Goal: Check status: Check status

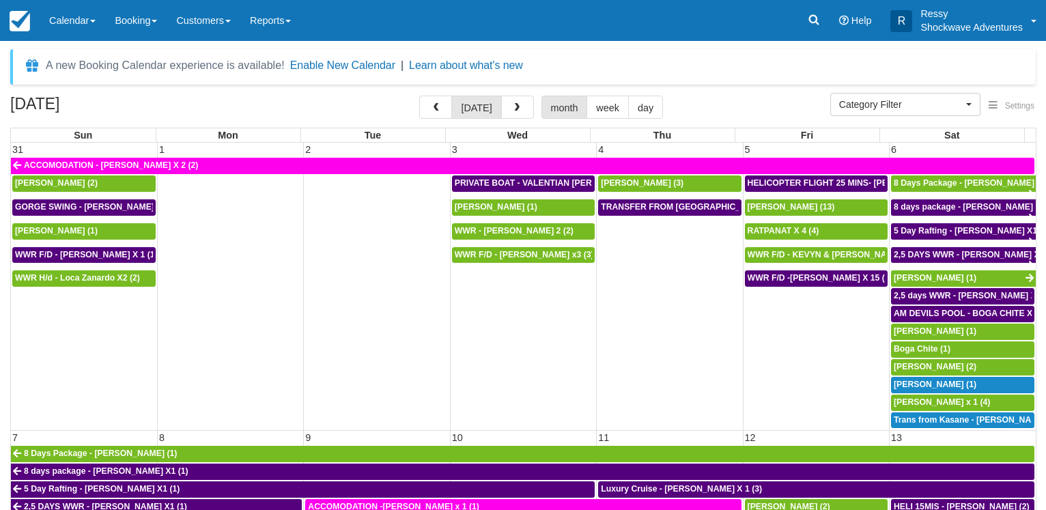
select select
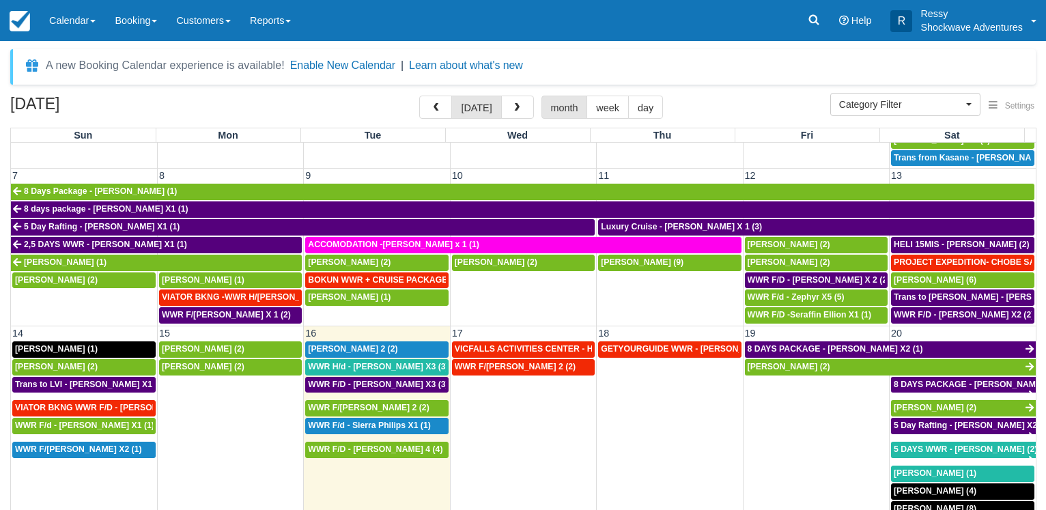
scroll to position [328, 0]
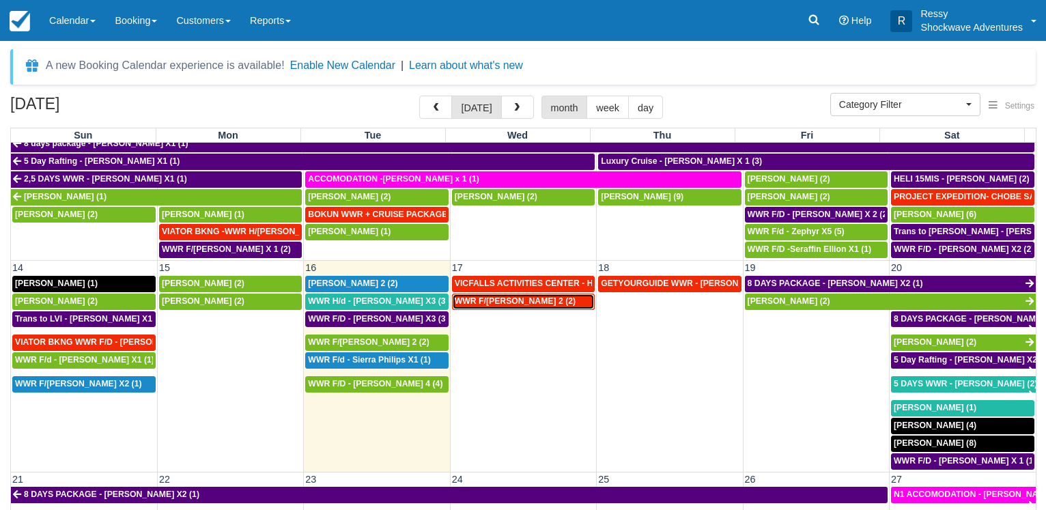
click at [530, 300] on span "WWR F/d - Vacca, Ashley X 2 (2)" at bounding box center [515, 301] width 121 height 10
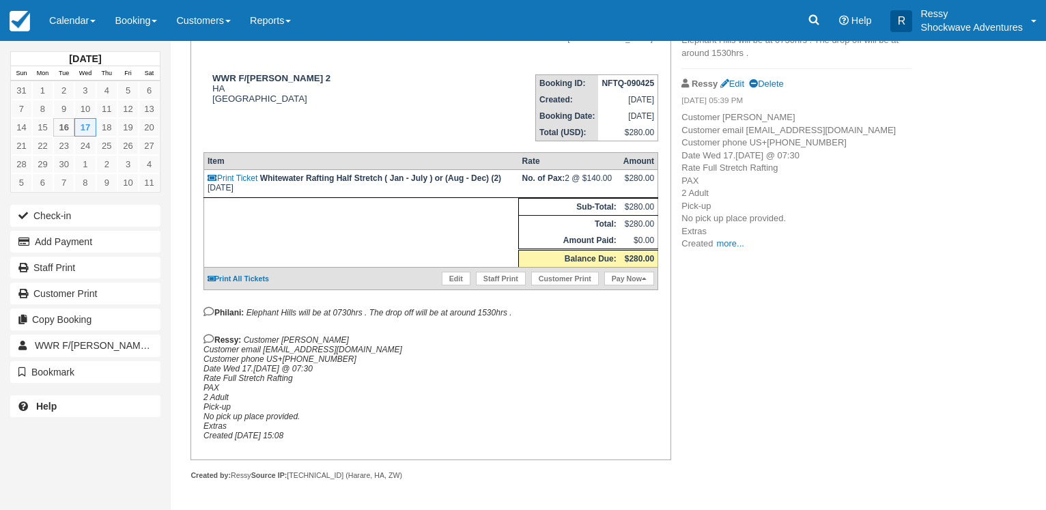
scroll to position [186, 0]
click at [85, 18] on link "Calendar" at bounding box center [73, 20] width 66 height 41
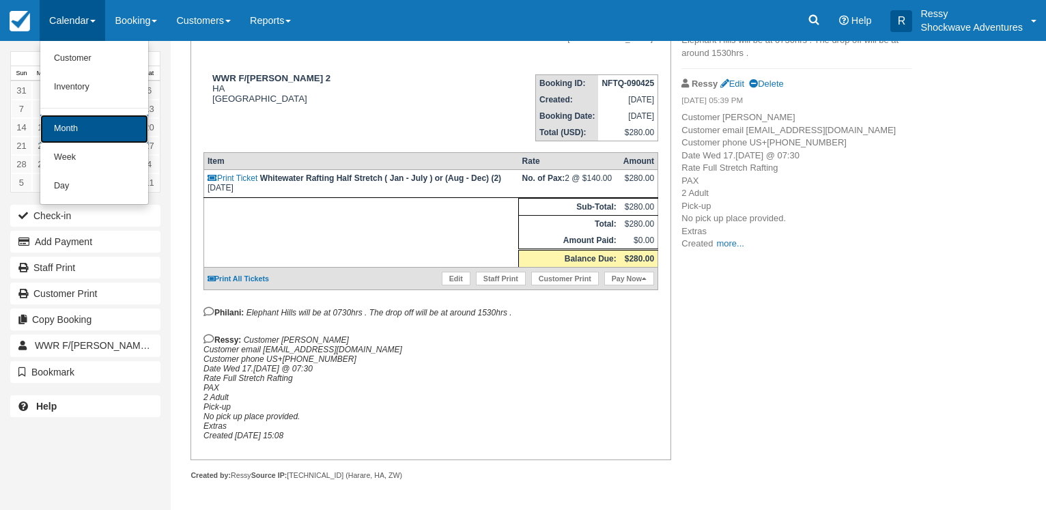
click at [99, 121] on link "Month" at bounding box center [94, 129] width 108 height 29
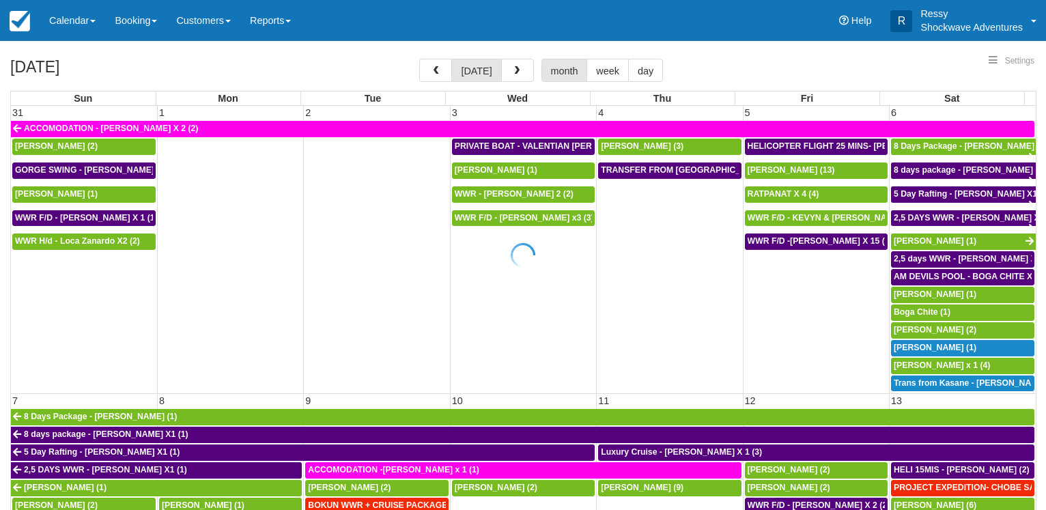
select select
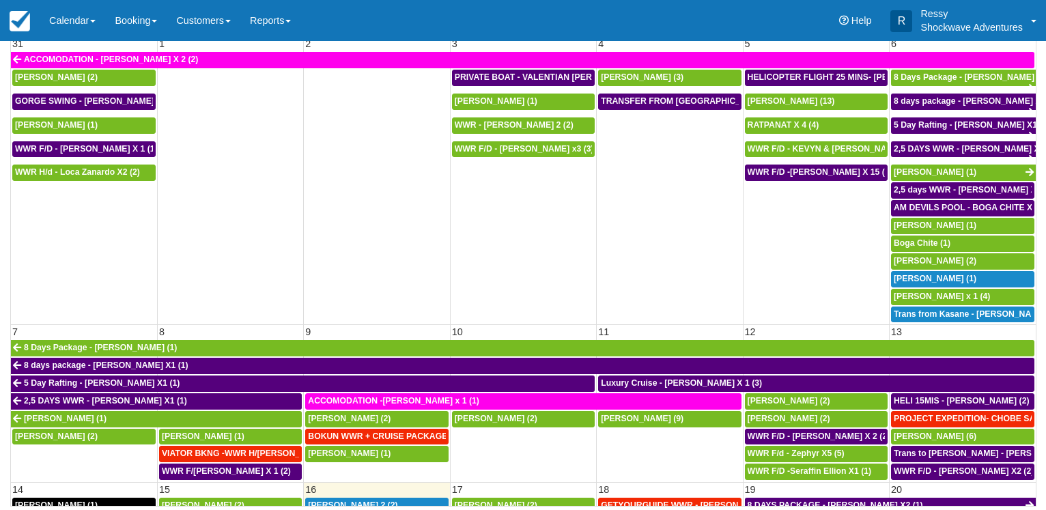
select select
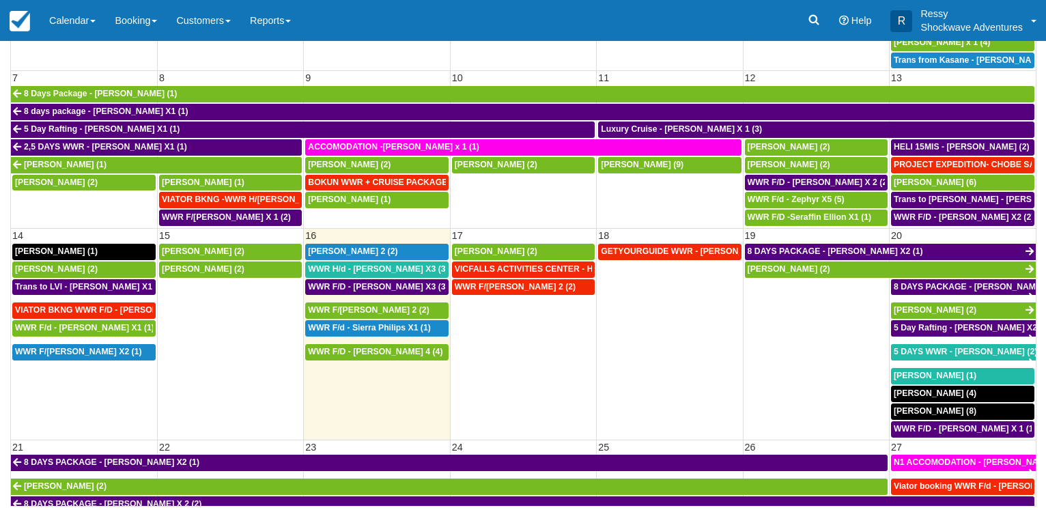
scroll to position [393, 0]
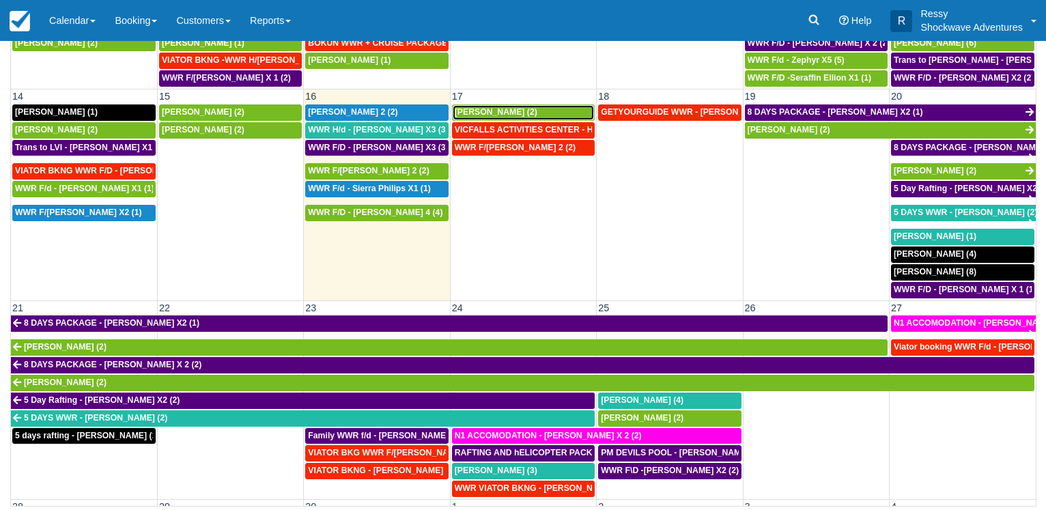
click at [499, 109] on span "[PERSON_NAME] (2)" at bounding box center [496, 112] width 83 height 10
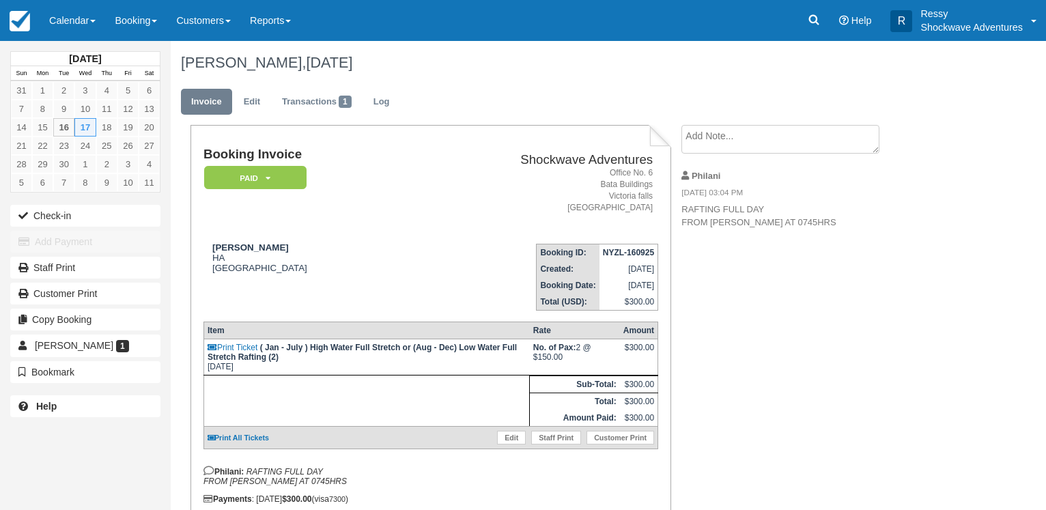
scroll to position [68, 0]
